Goal: Check status: Check status

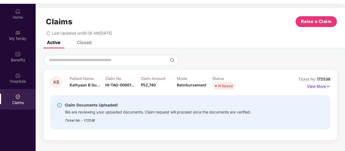
scroll to position [30, 0]
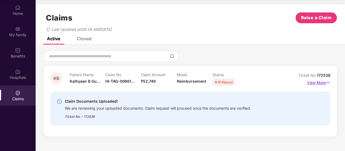
drag, startPoint x: 325, startPoint y: 80, endPoint x: 317, endPoint y: 81, distance: 7.9
click at [317, 81] on p "View More" at bounding box center [318, 81] width 23 height 7
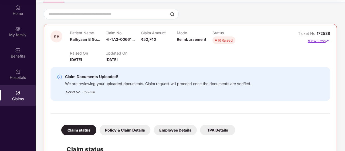
scroll to position [0, 0]
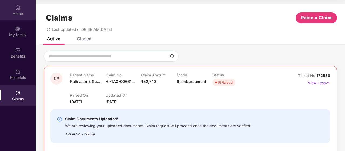
click at [18, 12] on div "Home" at bounding box center [18, 13] width 36 height 5
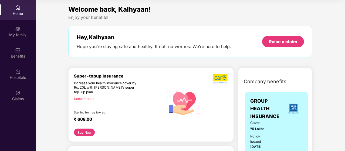
click at [16, 14] on div "Home" at bounding box center [18, 13] width 36 height 5
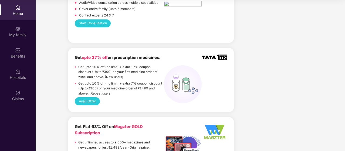
scroll to position [53, 0]
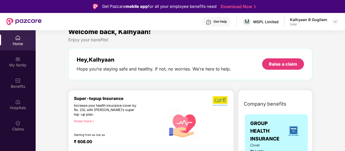
scroll to position [0, 0]
